Goal: Task Accomplishment & Management: Manage account settings

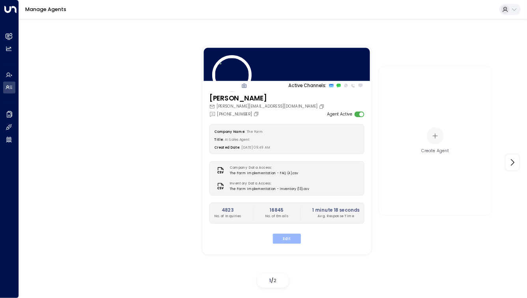
click at [280, 240] on button "Edit" at bounding box center [287, 239] width 28 height 10
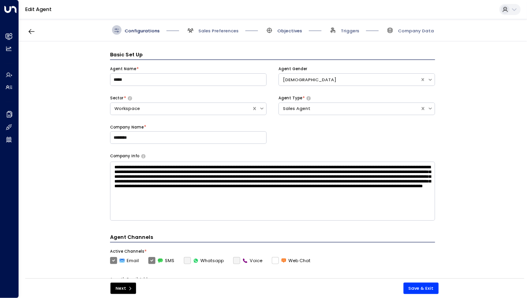
scroll to position [9, 0]
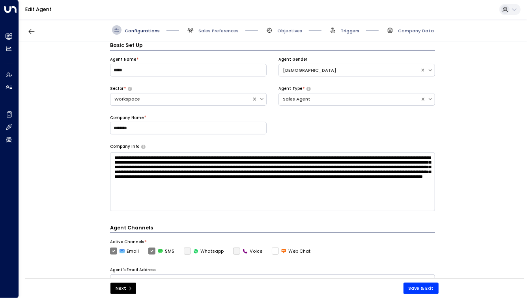
click at [346, 32] on span "Triggers" at bounding box center [350, 31] width 19 height 6
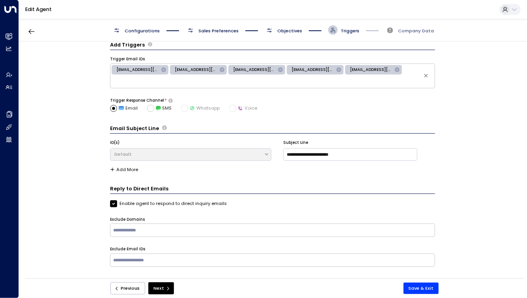
scroll to position [0, 0]
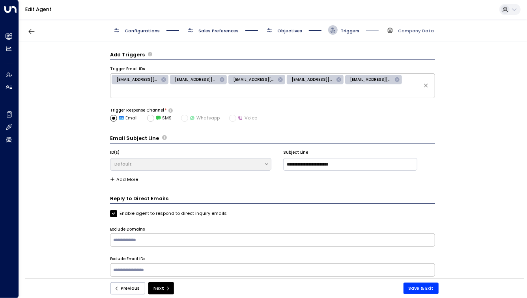
click at [286, 28] on span "Objectives" at bounding box center [289, 31] width 25 height 6
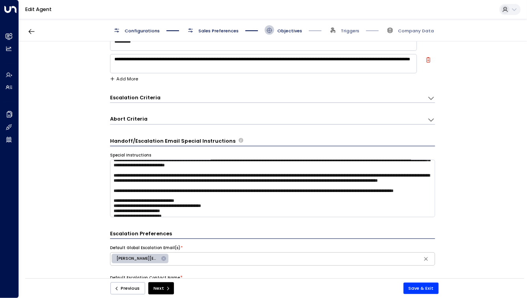
scroll to position [127, 0]
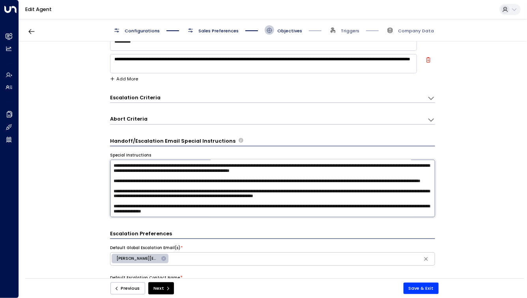
drag, startPoint x: 324, startPoint y: 191, endPoint x: 333, endPoint y: 191, distance: 9.1
click at [333, 191] on textarea at bounding box center [272, 189] width 325 height 58
drag, startPoint x: 333, startPoint y: 190, endPoint x: 324, endPoint y: 190, distance: 8.7
click at [324, 190] on textarea at bounding box center [272, 189] width 325 height 58
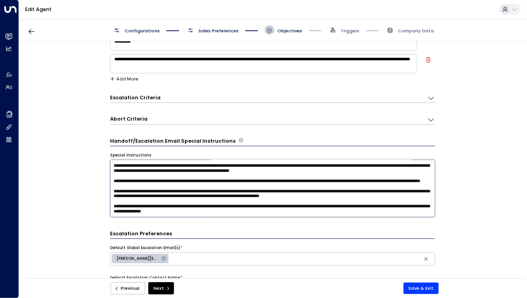
drag, startPoint x: 353, startPoint y: 192, endPoint x: 344, endPoint y: 192, distance: 9.1
click at [344, 192] on textarea at bounding box center [272, 189] width 325 height 58
type textarea "**********"
drag, startPoint x: 344, startPoint y: 191, endPoint x: 413, endPoint y: 189, distance: 69.1
click at [413, 189] on textarea at bounding box center [272, 189] width 325 height 58
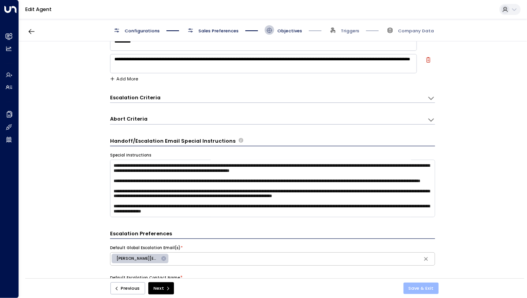
click at [425, 286] on button "Save & Exit" at bounding box center [422, 288] width 36 height 11
